Goal: Task Accomplishment & Management: Manage account settings

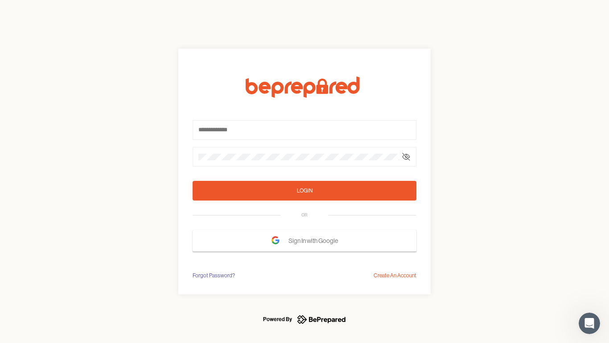
click at [305, 171] on form "Login OR Sign In with Google" at bounding box center [305, 163] width 224 height 175
click at [406, 157] on icon at bounding box center [406, 156] width 7 height 7
click at [305, 191] on div "Login" at bounding box center [305, 190] width 16 height 9
click at [305, 240] on span "Sign In with Google" at bounding box center [316, 240] width 54 height 16
click at [213, 275] on div "Forgot Password?" at bounding box center [214, 275] width 42 height 9
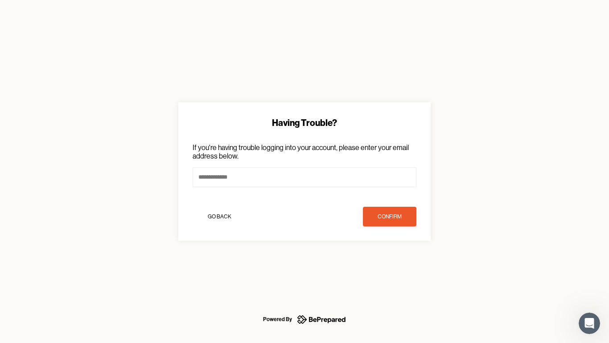
click at [395, 275] on div "Having Trouble? If you're having trouble logging into your account, please ente…" at bounding box center [304, 171] width 609 height 343
click at [590, 323] on icon "Open Intercom Messenger" at bounding box center [590, 323] width 15 height 15
